Goal: Find contact information: Find contact information

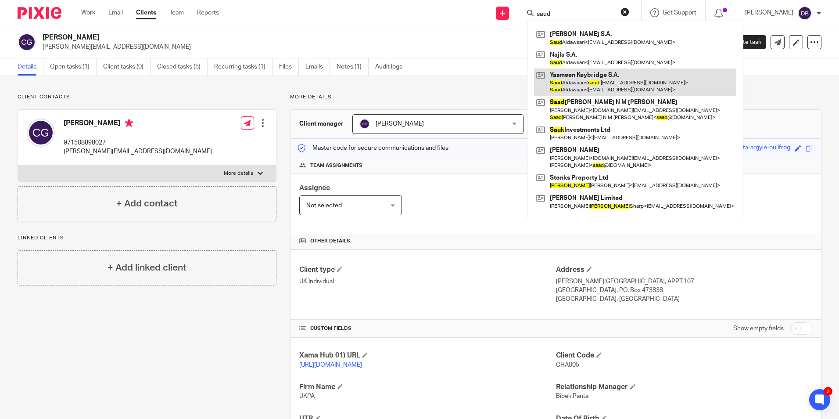
type input "saud"
click at [574, 82] on link at bounding box center [635, 81] width 202 height 27
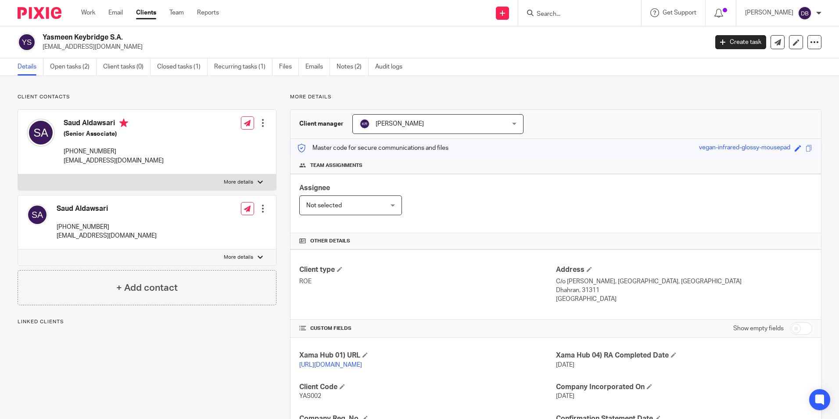
drag, startPoint x: 113, startPoint y: 225, endPoint x: 56, endPoint y: 226, distance: 57.1
click at [56, 226] on div "Saud Aldawsari [PHONE_NUMBER] [EMAIL_ADDRESS][DOMAIN_NAME]" at bounding box center [92, 222] width 130 height 45
copy p "[PHONE_NUMBER]"
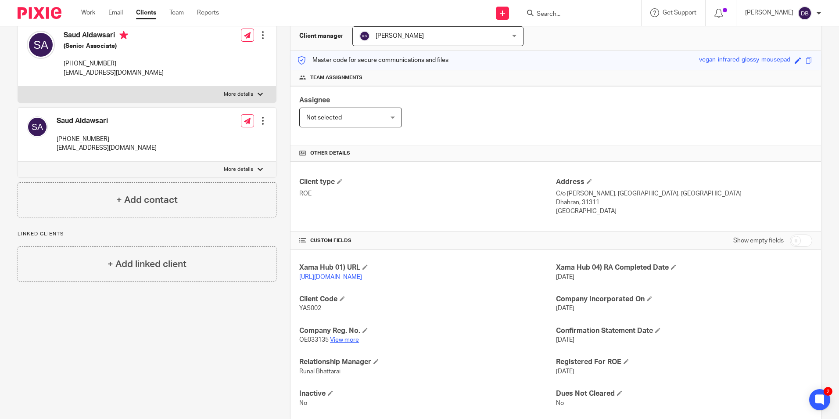
click at [354, 343] on link "View more" at bounding box center [344, 340] width 29 height 6
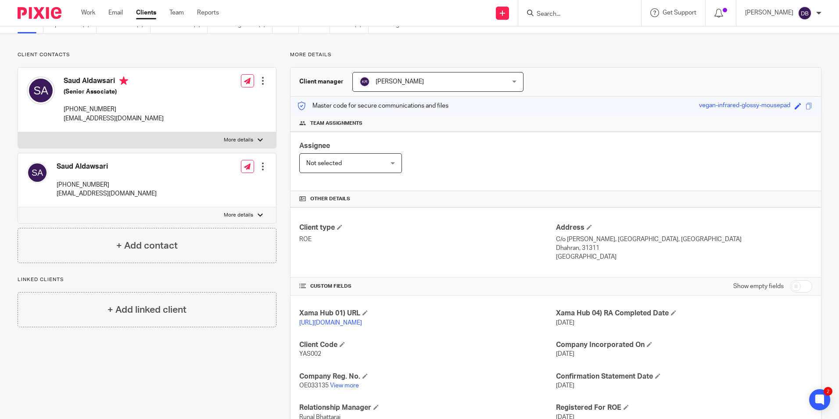
scroll to position [0, 0]
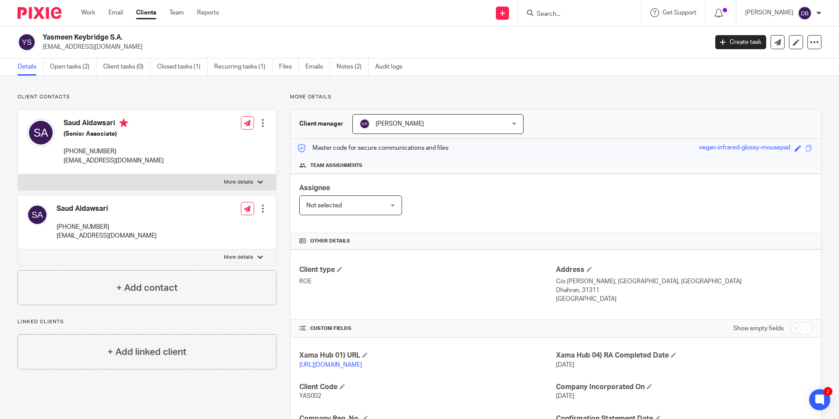
click at [554, 13] on input "Search" at bounding box center [575, 15] width 79 height 8
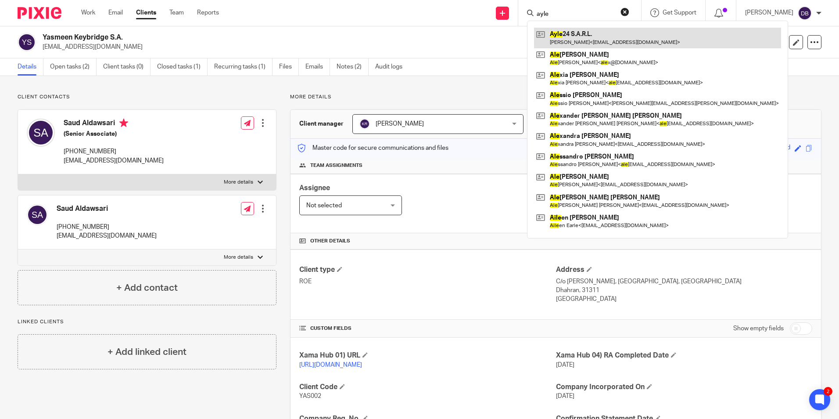
type input "ayle"
click at [591, 44] on link at bounding box center [657, 38] width 247 height 20
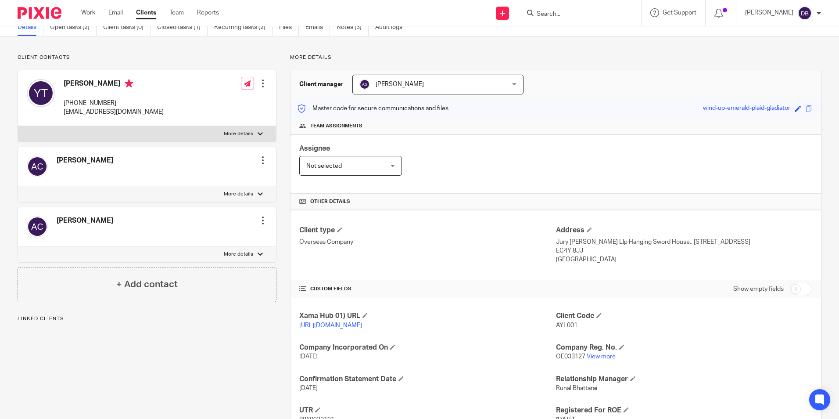
scroll to position [88, 0]
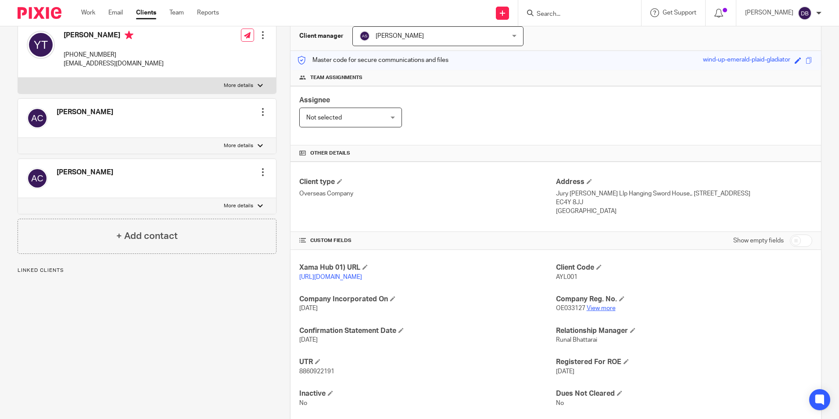
click at [599, 311] on link "View more" at bounding box center [601, 308] width 29 height 6
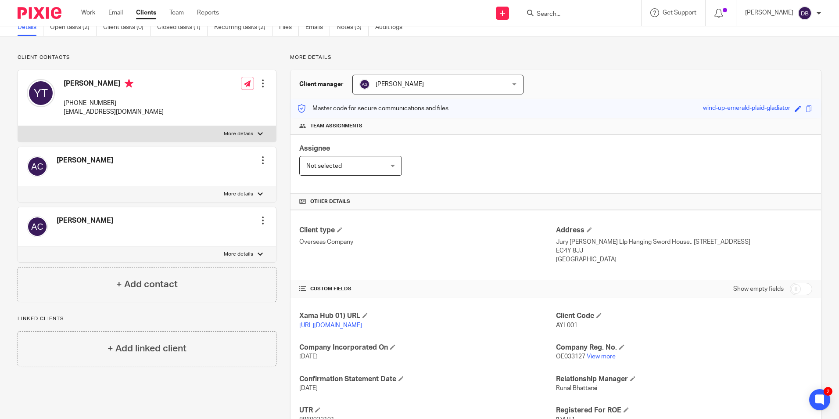
scroll to position [0, 0]
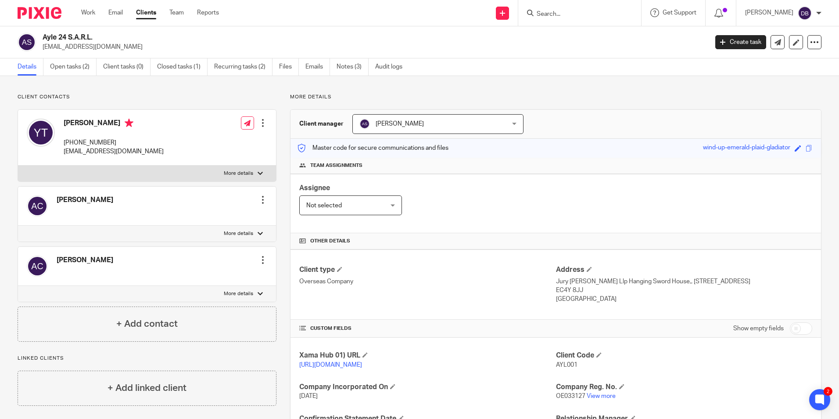
click at [569, 14] on input "Search" at bounding box center [575, 15] width 79 height 8
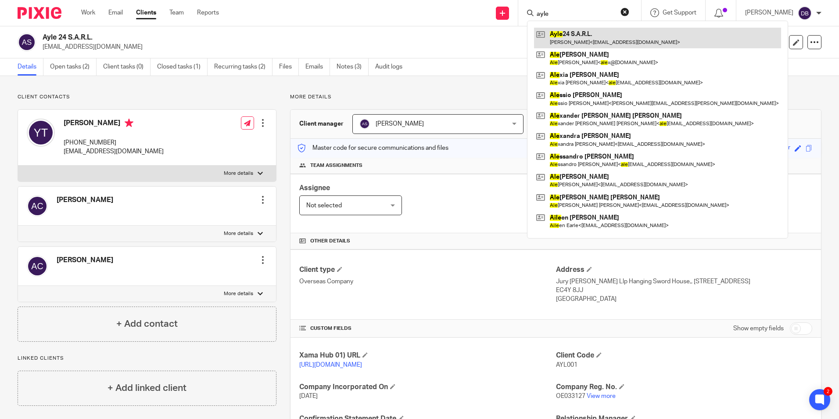
type input "ayle"
click at [629, 36] on link at bounding box center [657, 38] width 247 height 20
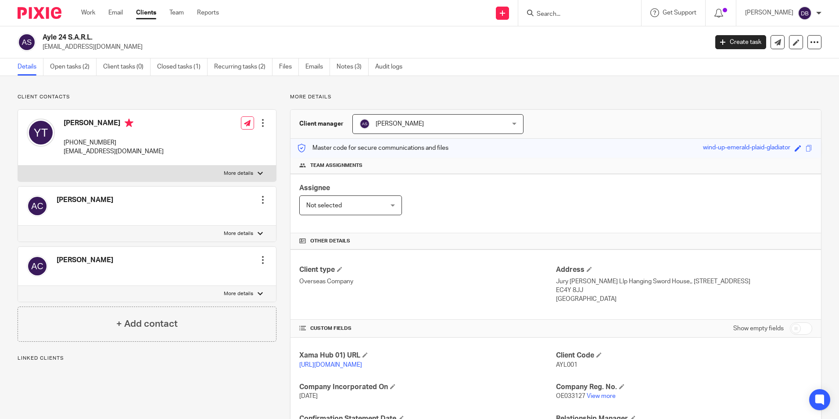
drag, startPoint x: 128, startPoint y: 143, endPoint x: 65, endPoint y: 142, distance: 62.8
click at [65, 142] on div "Yann Tobelaim +33 6 11 43 31 33 yanntm@gmail.com Edit contact Create client fro…" at bounding box center [147, 138] width 258 height 56
copy p "+33 6 11 43 31 33"
click at [578, 15] on input "Search" at bounding box center [575, 15] width 79 height 8
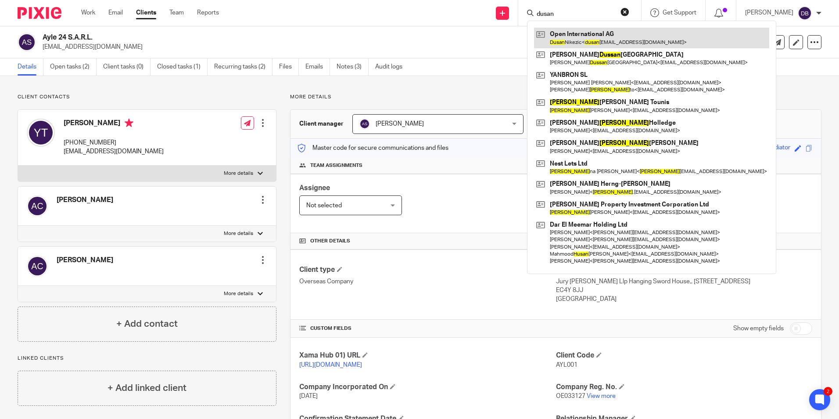
type input "dusan"
click at [607, 31] on link at bounding box center [651, 38] width 235 height 20
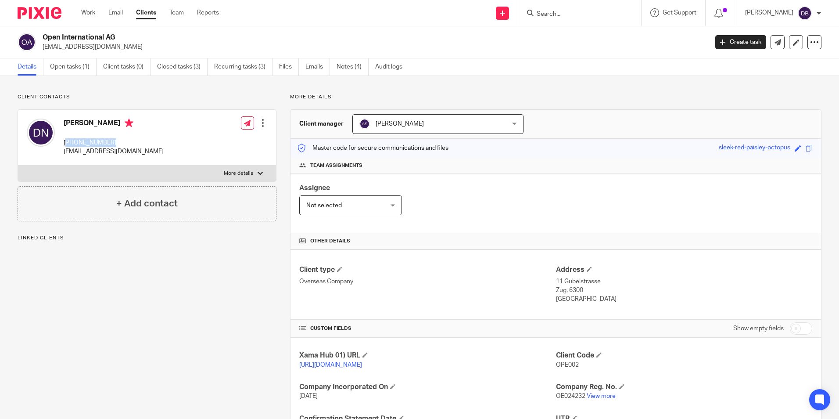
click at [65, 145] on p "[PHONE_NUMBER]" at bounding box center [114, 142] width 100 height 9
